Goal: Navigation & Orientation: Find specific page/section

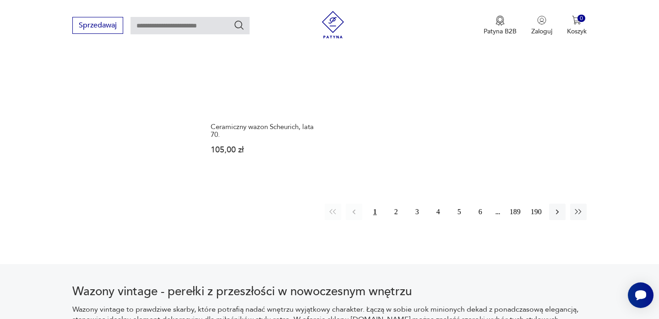
scroll to position [1406, 0]
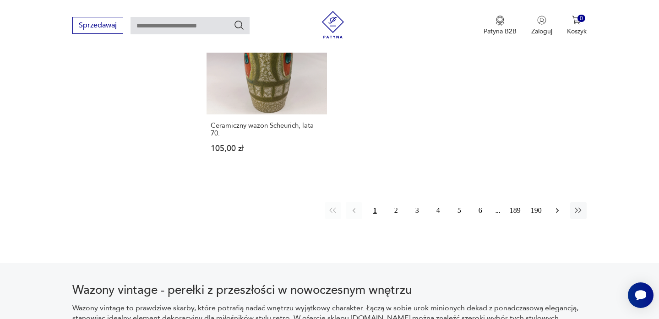
click at [557, 206] on icon "button" at bounding box center [556, 210] width 9 height 9
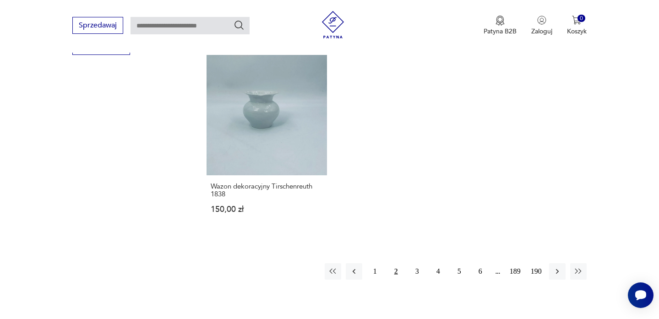
scroll to position [1313, 0]
click at [417, 263] on button "3" at bounding box center [417, 270] width 16 height 16
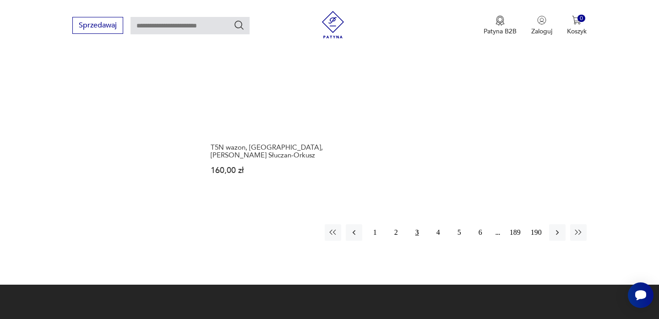
scroll to position [1410, 0]
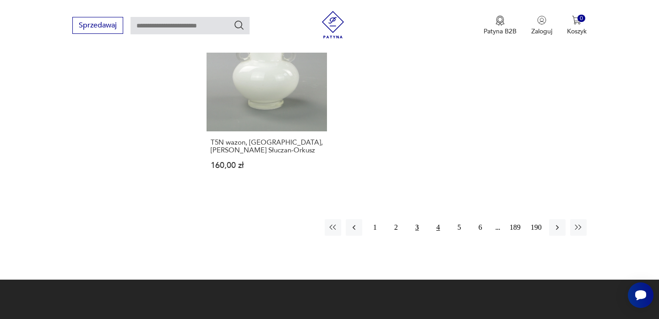
click at [439, 219] on button "4" at bounding box center [438, 227] width 16 height 16
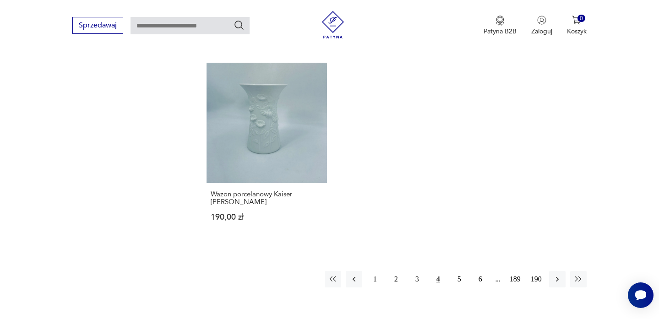
scroll to position [1338, 0]
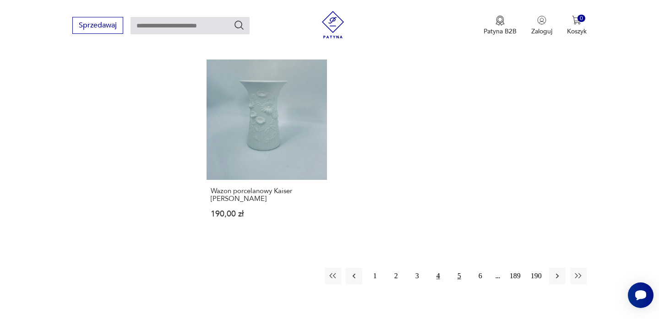
click at [458, 268] on button "5" at bounding box center [459, 276] width 16 height 16
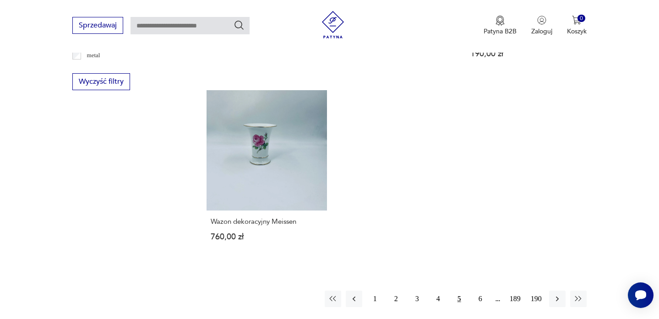
scroll to position [1277, 0]
click at [479, 290] on button "6" at bounding box center [480, 298] width 16 height 16
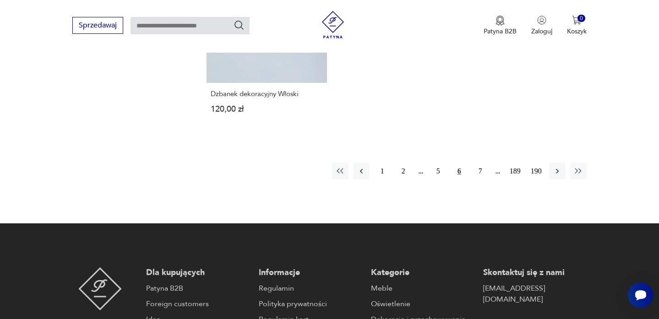
scroll to position [1417, 0]
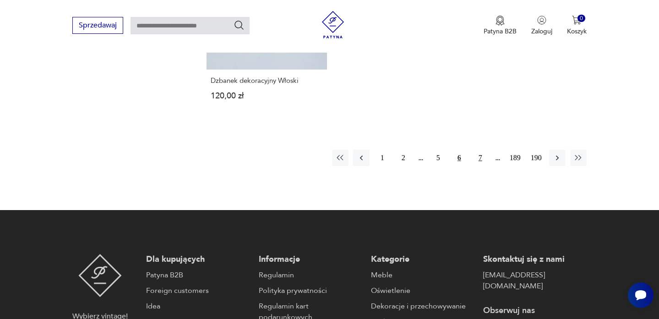
click at [477, 159] on button "7" at bounding box center [480, 158] width 16 height 16
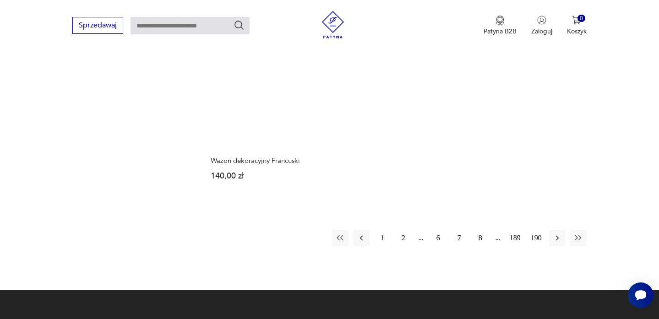
scroll to position [1406, 0]
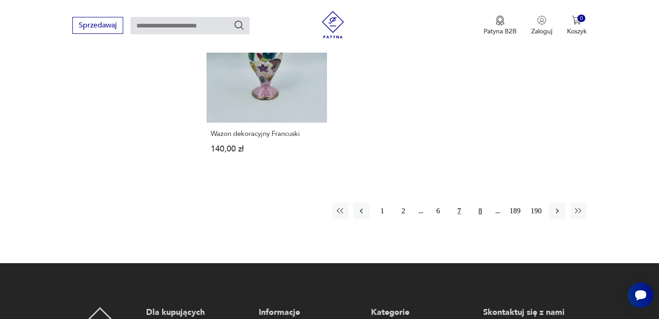
click at [478, 203] on button "8" at bounding box center [480, 211] width 16 height 16
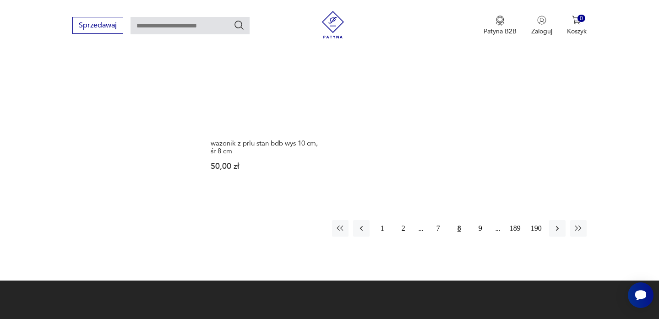
scroll to position [1394, 0]
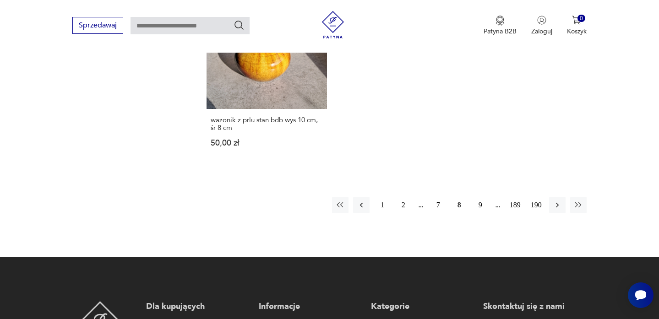
click at [479, 197] on button "9" at bounding box center [480, 205] width 16 height 16
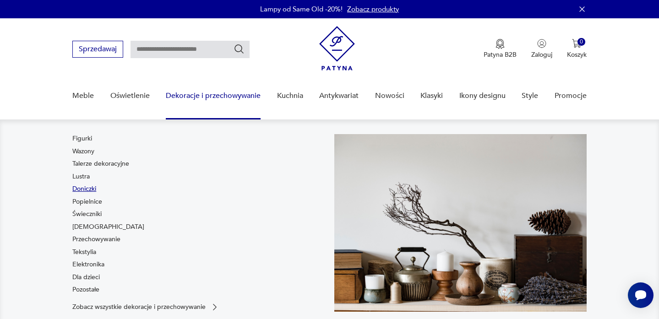
click at [89, 188] on link "Doniczki" at bounding box center [84, 188] width 24 height 9
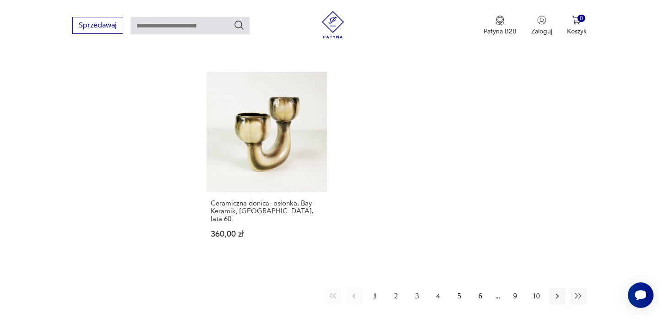
scroll to position [1329, 0]
click at [399, 287] on button "2" at bounding box center [396, 295] width 16 height 16
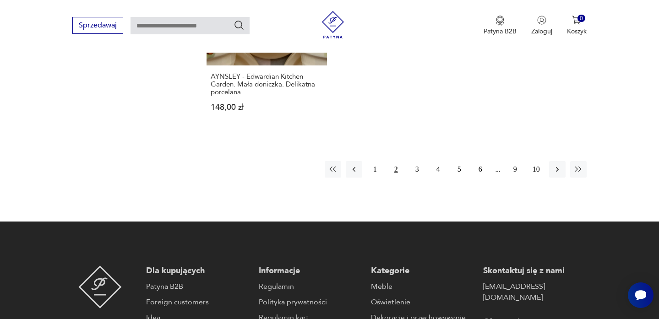
scroll to position [1495, 0]
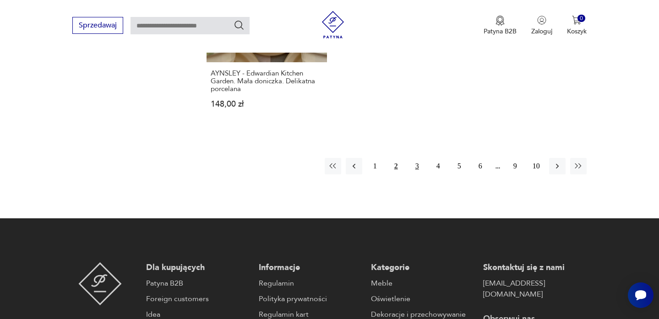
click at [417, 158] on button "3" at bounding box center [417, 166] width 16 height 16
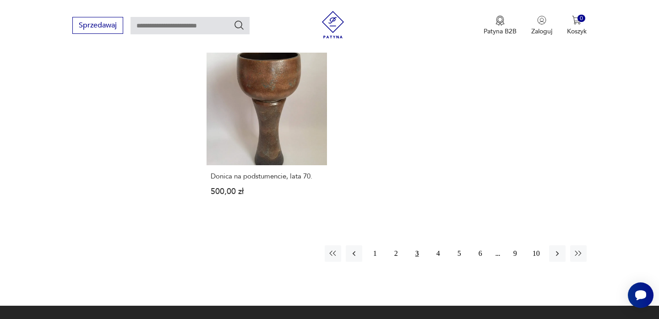
scroll to position [1474, 0]
